Goal: Check status: Check status

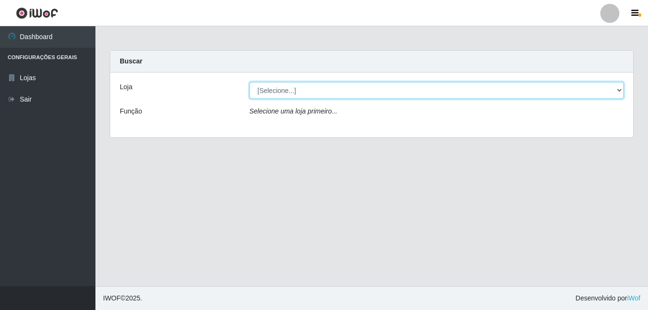
click at [296, 92] on select "[Selecione...] Bemais Supermercados - Cruz das Armas" at bounding box center [436, 90] width 374 height 17
select select "412"
click at [249, 82] on select "[Selecione...] Bemais Supermercados - Cruz das Armas" at bounding box center [436, 90] width 374 height 17
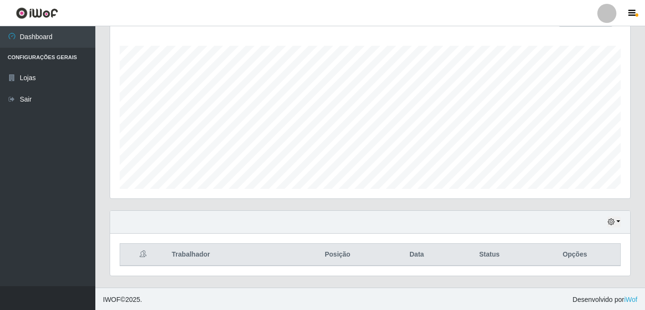
scroll to position [154, 0]
click at [610, 221] on icon "button" at bounding box center [611, 220] width 7 height 7
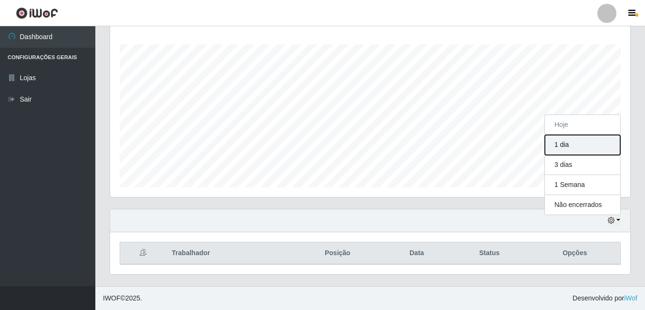
click at [562, 146] on button "1 dia" at bounding box center [582, 145] width 75 height 20
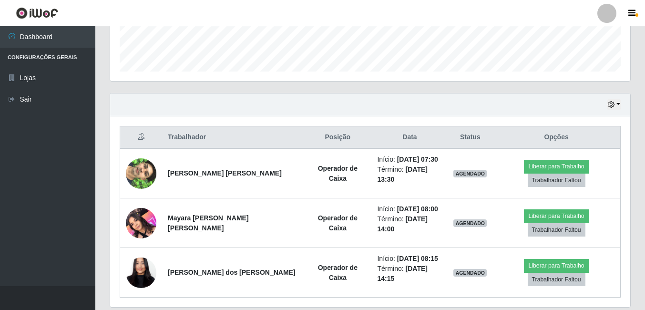
scroll to position [281, 0]
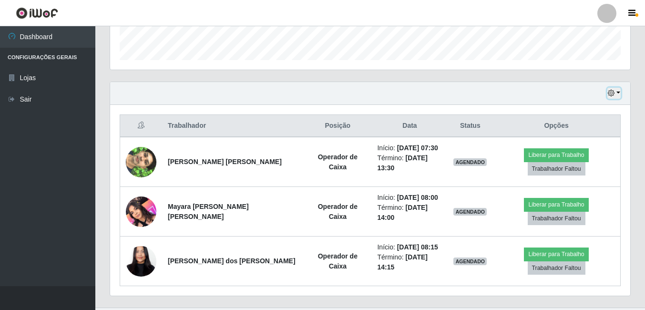
click at [613, 93] on icon "button" at bounding box center [611, 93] width 7 height 7
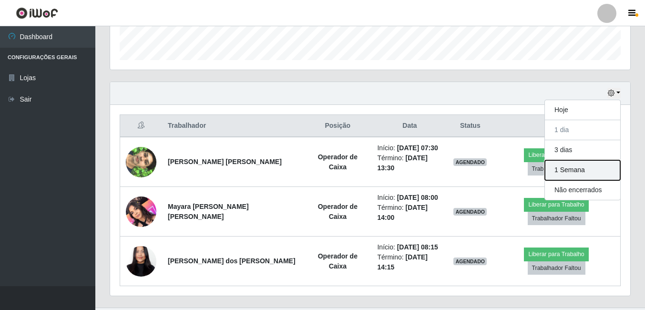
click at [565, 172] on button "1 Semana" at bounding box center [582, 170] width 75 height 20
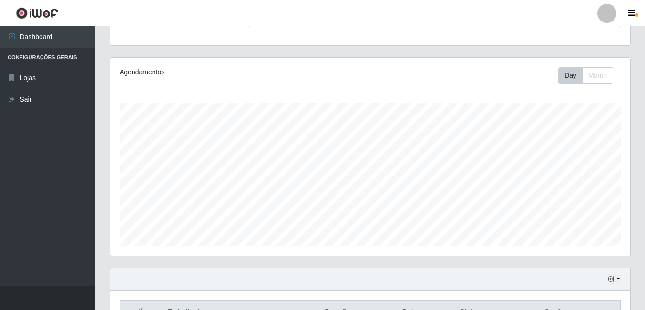
scroll to position [95, 0]
click at [614, 278] on icon "button" at bounding box center [611, 278] width 7 height 7
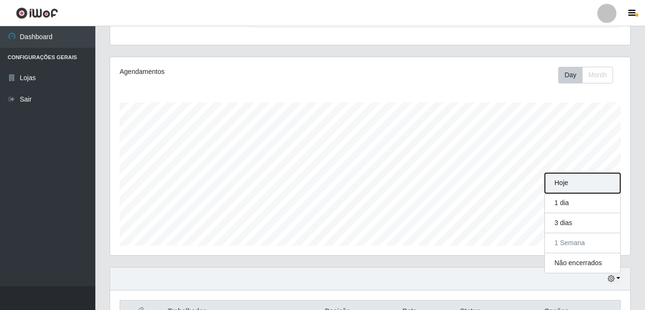
click at [580, 186] on button "Hoje" at bounding box center [582, 183] width 75 height 20
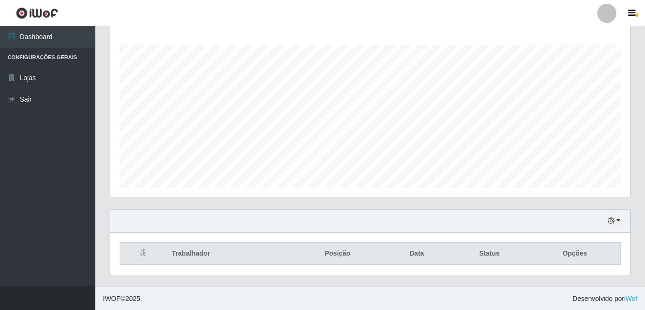
scroll to position [154, 0]
click at [611, 217] on button "button" at bounding box center [614, 220] width 13 height 11
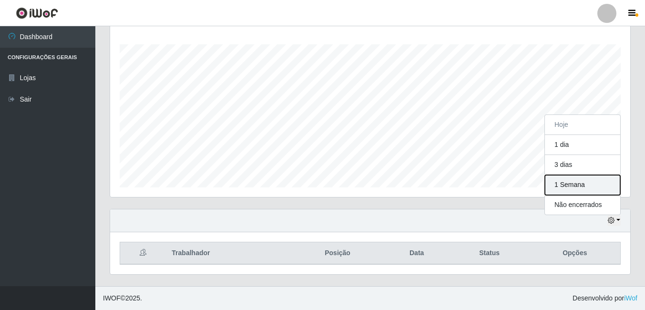
click at [575, 180] on button "1 Semana" at bounding box center [582, 185] width 75 height 20
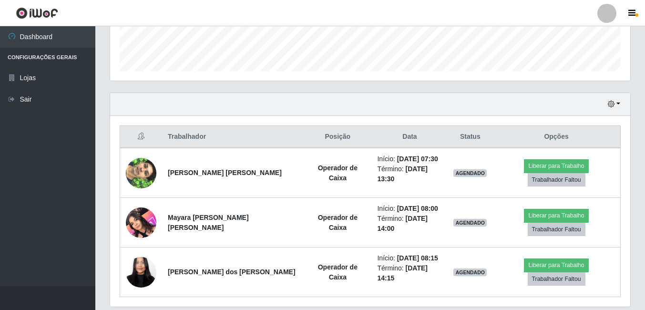
scroll to position [281, 0]
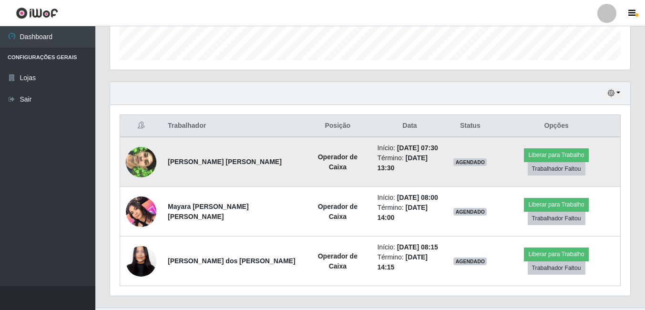
click at [141, 158] on img at bounding box center [141, 162] width 31 height 54
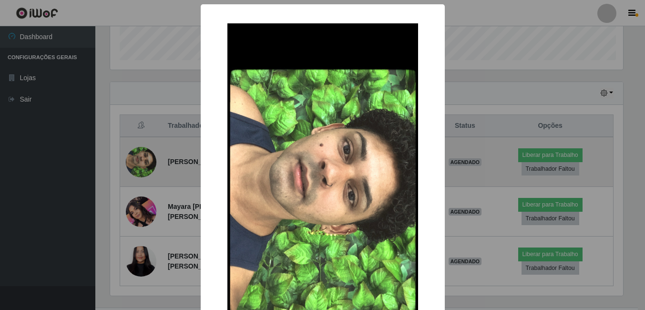
scroll to position [198, 516]
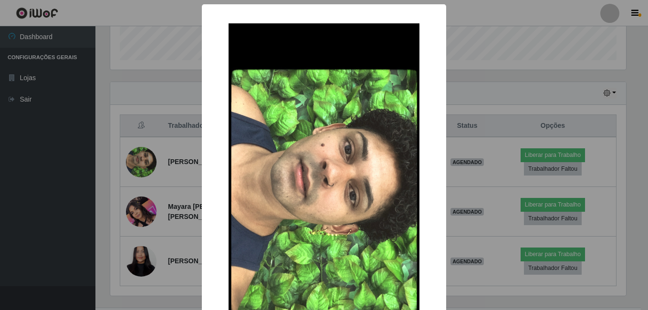
click at [148, 205] on div "× OK Cancel" at bounding box center [324, 155] width 648 height 310
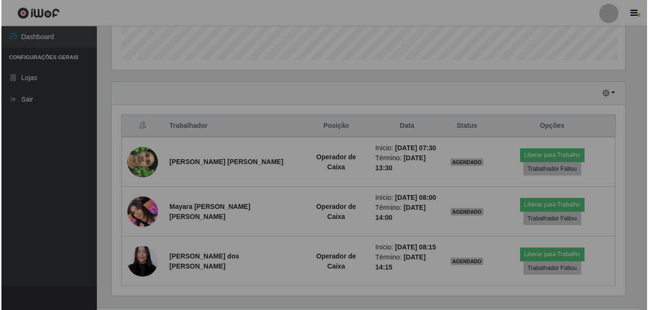
scroll to position [198, 520]
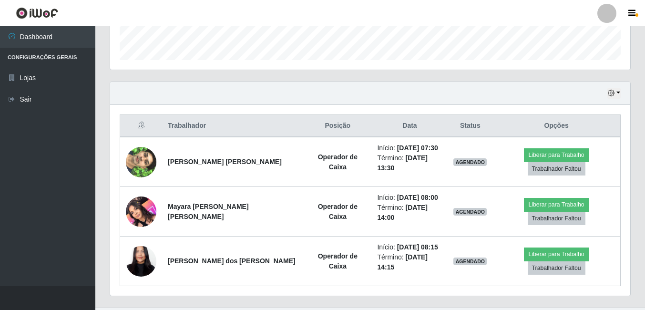
click at [147, 205] on img at bounding box center [141, 211] width 31 height 41
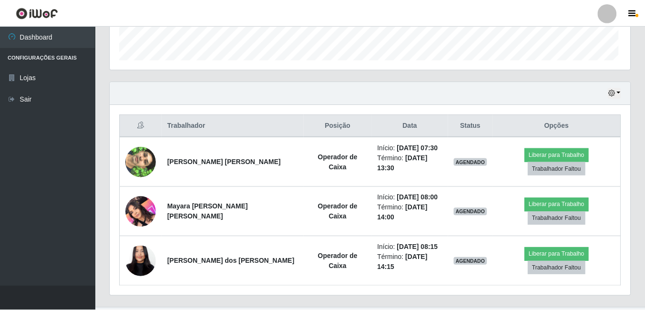
scroll to position [198, 516]
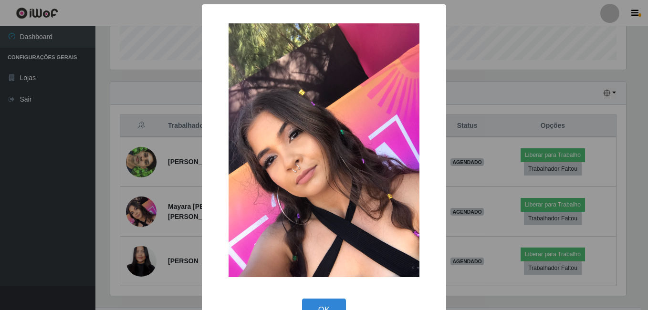
click at [142, 258] on div "× OK Cancel" at bounding box center [324, 155] width 648 height 310
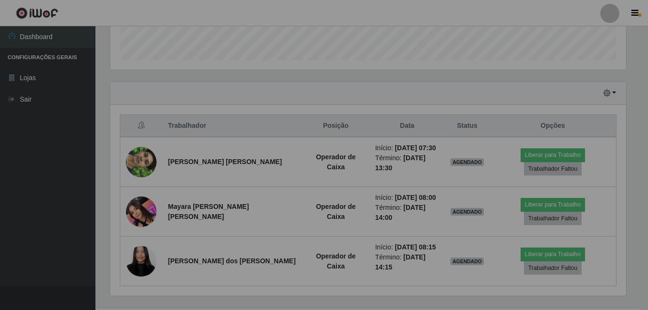
scroll to position [198, 520]
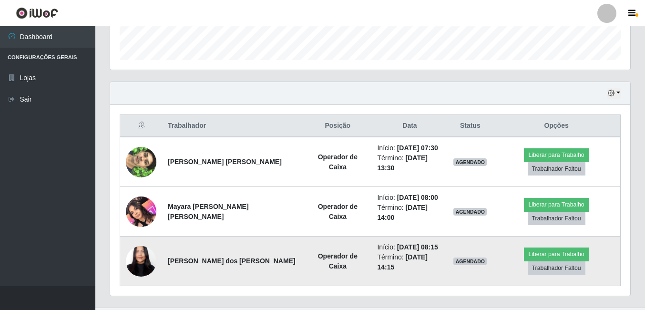
click at [144, 248] on img at bounding box center [141, 261] width 31 height 66
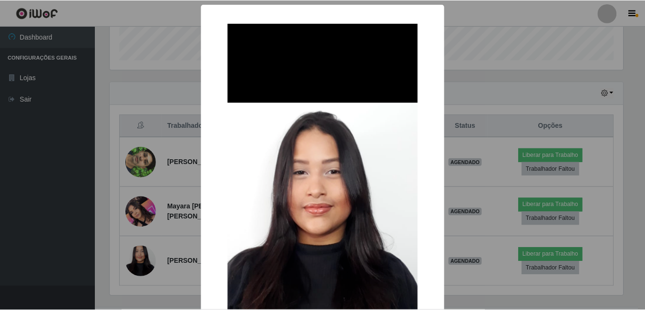
scroll to position [198, 516]
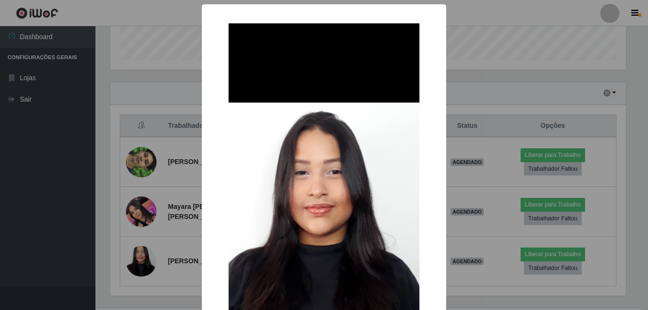
click at [115, 234] on div "× OK Cancel" at bounding box center [324, 155] width 648 height 310
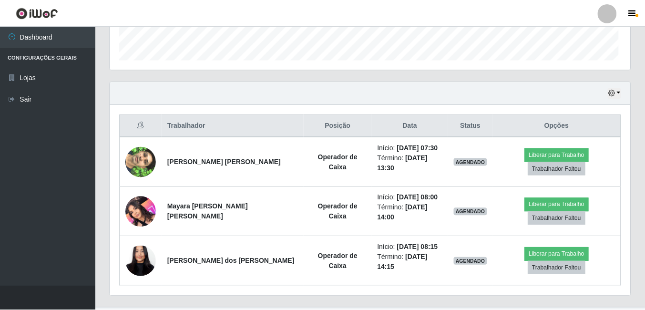
scroll to position [198, 520]
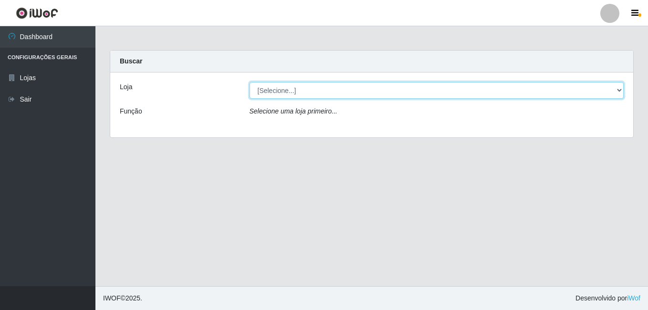
click at [274, 96] on select "[Selecione...] Bemais Supermercados - Cruz das Armas" at bounding box center [436, 90] width 374 height 17
select select "412"
click at [249, 82] on select "[Selecione...] Bemais Supermercados - Cruz das Armas" at bounding box center [436, 90] width 374 height 17
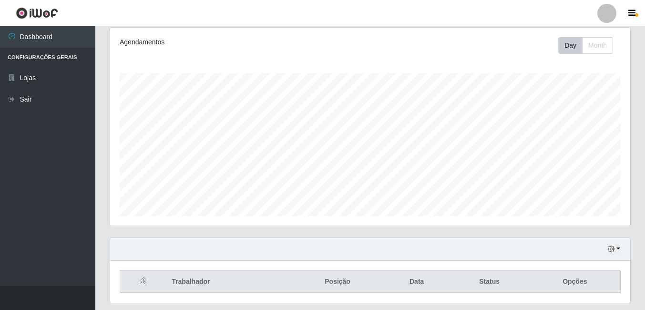
scroll to position [154, 0]
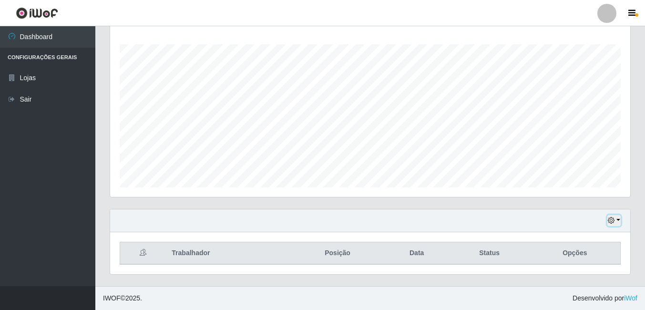
click at [611, 220] on icon "button" at bounding box center [611, 220] width 7 height 7
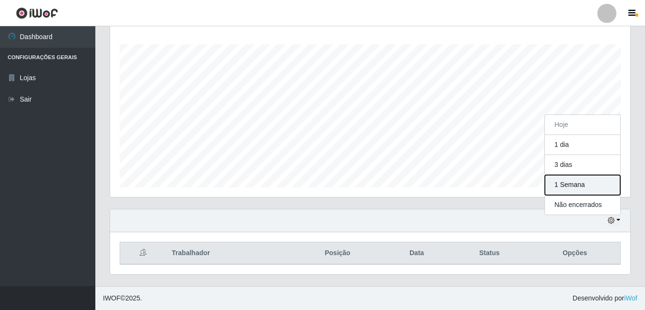
click at [565, 185] on button "1 Semana" at bounding box center [582, 185] width 75 height 20
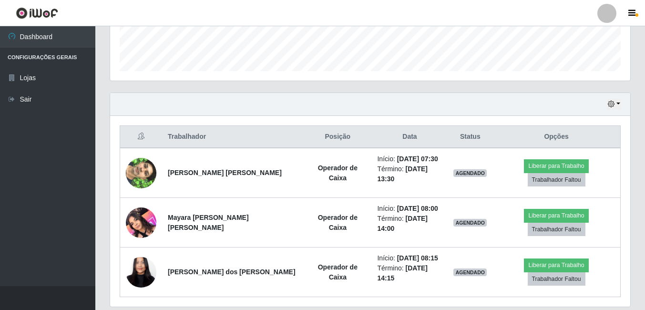
scroll to position [281, 0]
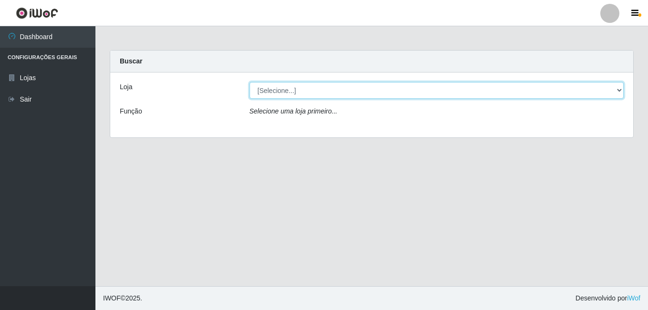
click at [621, 92] on select "[Selecione...] Bemais Supermercados - Cruz das Armas" at bounding box center [436, 90] width 374 height 17
select select "412"
click at [249, 82] on select "[Selecione...] Bemais Supermercados - Cruz das Armas" at bounding box center [436, 90] width 374 height 17
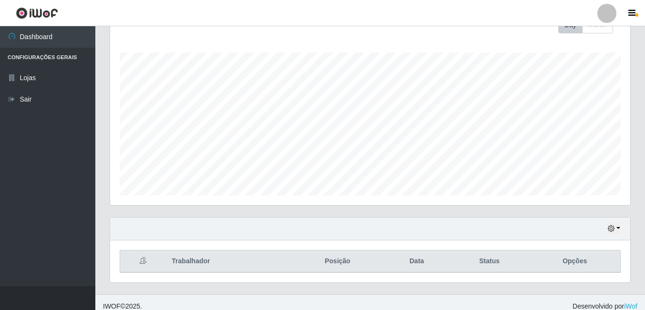
scroll to position [154, 0]
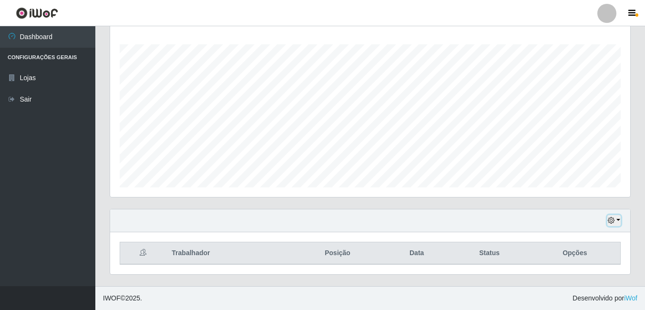
click at [613, 221] on icon "button" at bounding box center [611, 220] width 7 height 7
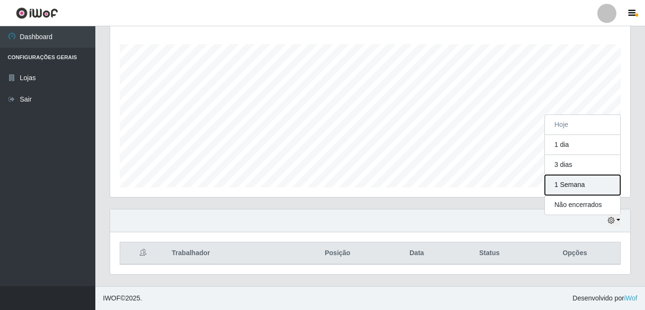
click at [578, 186] on button "1 Semana" at bounding box center [582, 185] width 75 height 20
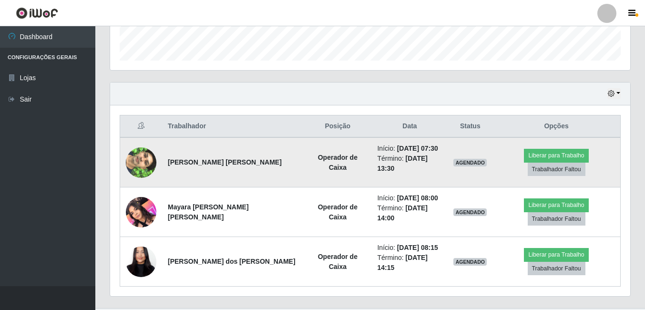
scroll to position [281, 0]
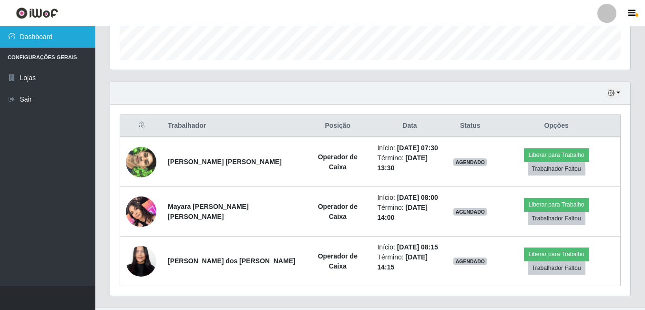
click at [26, 36] on link "Dashboard" at bounding box center [47, 36] width 95 height 21
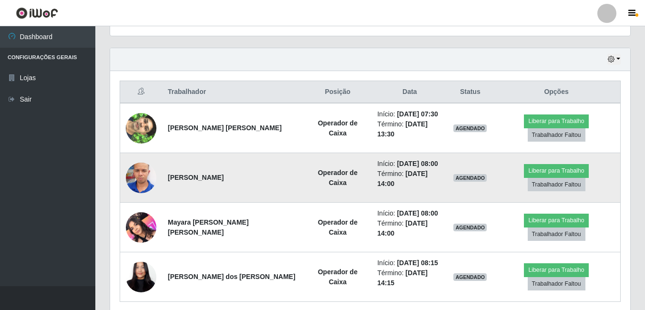
scroll to position [323, 0]
